Goal: Task Accomplishment & Management: Complete application form

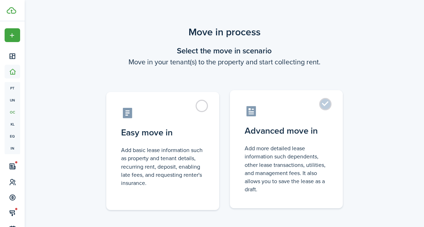
click at [324, 104] on label "Advanced move in Add more detailed lease information such dependents, other lea…" at bounding box center [286, 149] width 113 height 118
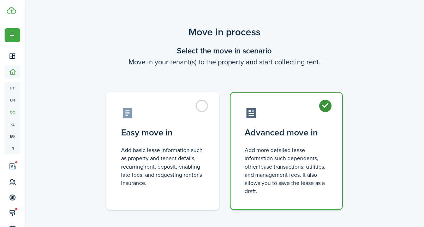
radio input "true"
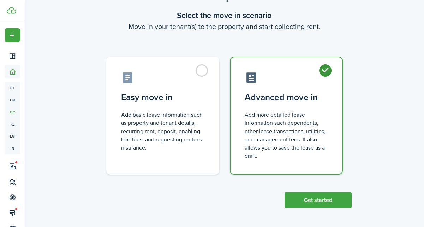
drag, startPoint x: 330, startPoint y: 195, endPoint x: 331, endPoint y: 191, distance: 4.5
click at [329, 195] on button "Get started" at bounding box center [318, 200] width 67 height 16
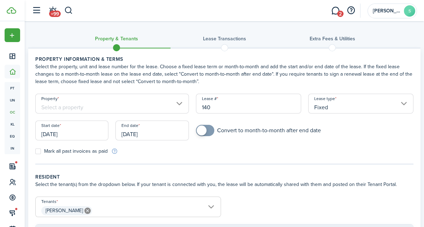
click at [81, 133] on input "[DATE]" at bounding box center [71, 130] width 73 height 20
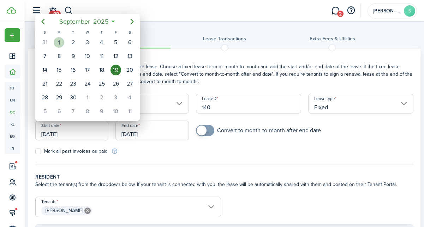
click at [61, 43] on div "1" at bounding box center [59, 42] width 11 height 11
type input "[DATE]"
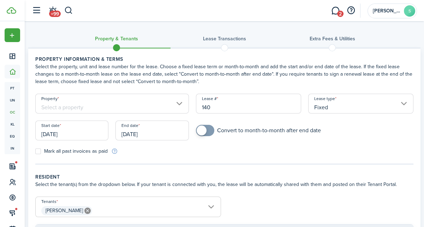
click at [167, 135] on input "[DATE]" at bounding box center [151, 130] width 73 height 20
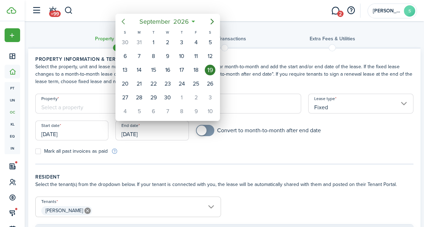
click at [122, 20] on icon "Previous page" at bounding box center [123, 22] width 3 height 6
click at [141, 107] on div "31" at bounding box center [139, 111] width 11 height 11
type input "[DATE]"
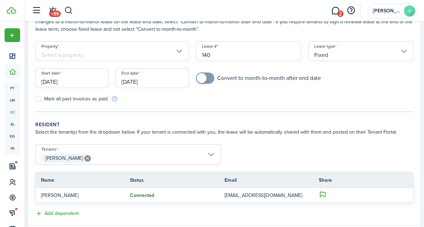
scroll to position [96, 0]
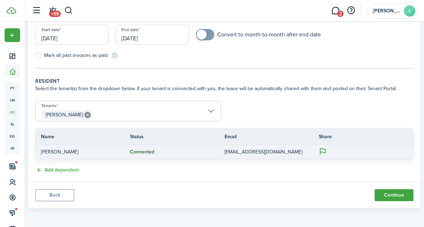
click at [272, 151] on p "[EMAIL_ADDRESS][DOMAIN_NAME]" at bounding box center [267, 151] width 84 height 7
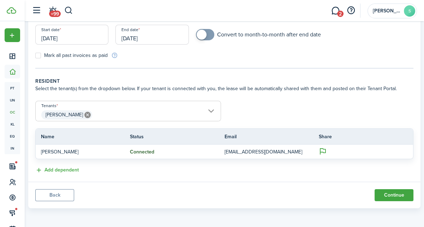
click at [49, 116] on span "[PERSON_NAME]" at bounding box center [64, 114] width 37 height 7
